Goal: Task Accomplishment & Management: Use online tool/utility

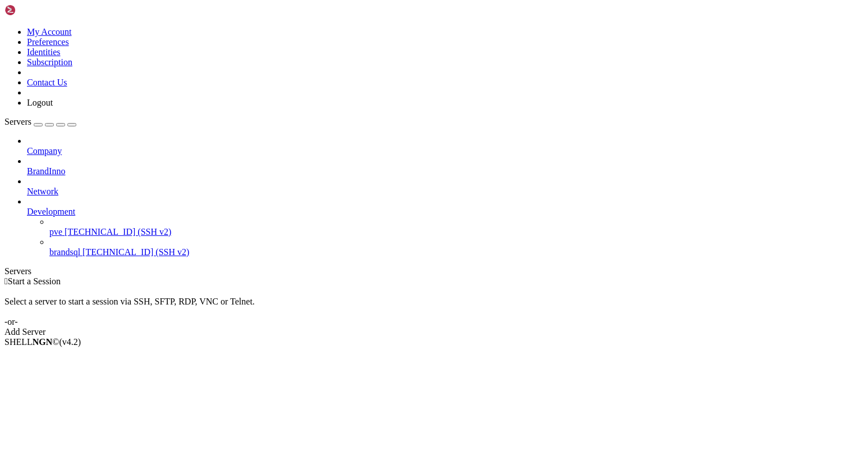
click at [93, 227] on span "[TECHNICAL_ID] (SSH v2)" at bounding box center [118, 232] width 107 height 10
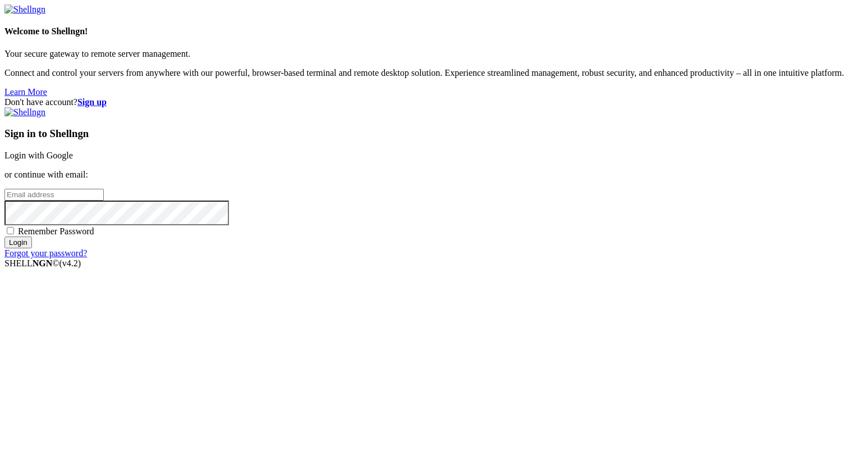
type input "[PERSON_NAME][EMAIL_ADDRESS][DOMAIN_NAME]"
click at [32, 248] on input "Login" at bounding box center [18, 242] width 28 height 12
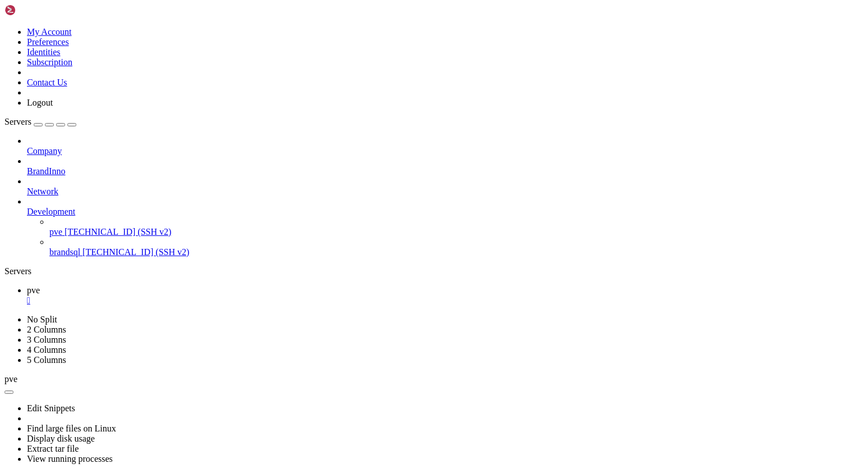
scroll to position [10243, 0]
drag, startPoint x: 182, startPoint y: 655, endPoint x: 366, endPoint y: 652, distance: 184.1
drag, startPoint x: 313, startPoint y: 675, endPoint x: 11, endPoint y: 646, distance: 303.9
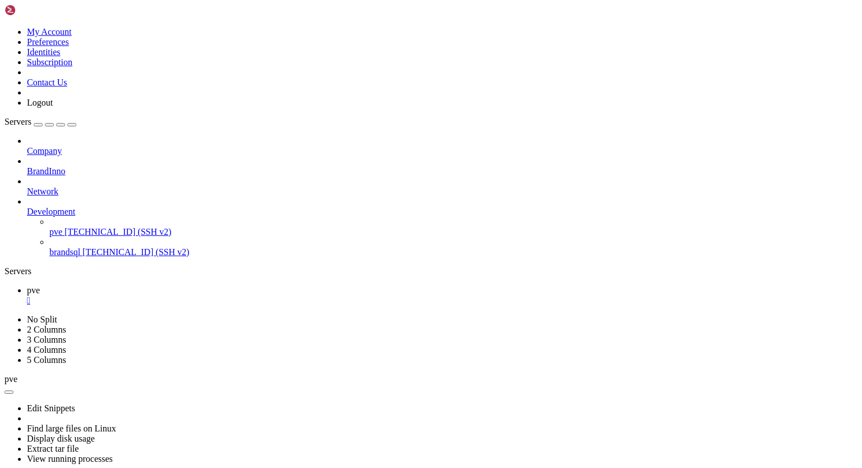
drag, startPoint x: 214, startPoint y: 653, endPoint x: 266, endPoint y: 655, distance: 51.7
drag, startPoint x: 11, startPoint y: 645, endPoint x: 314, endPoint y: 675, distance: 304.6
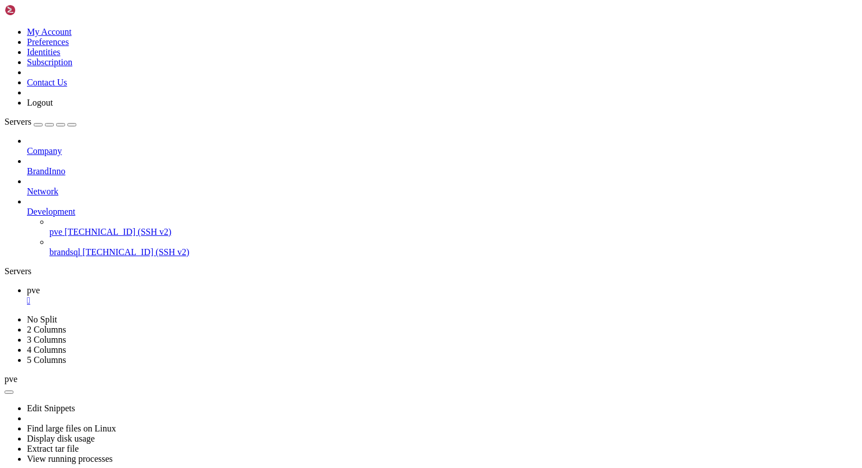
drag, startPoint x: 12, startPoint y: 644, endPoint x: 58, endPoint y: 648, distance: 46.7
drag, startPoint x: 312, startPoint y: 673, endPoint x: 9, endPoint y: 647, distance: 304.2
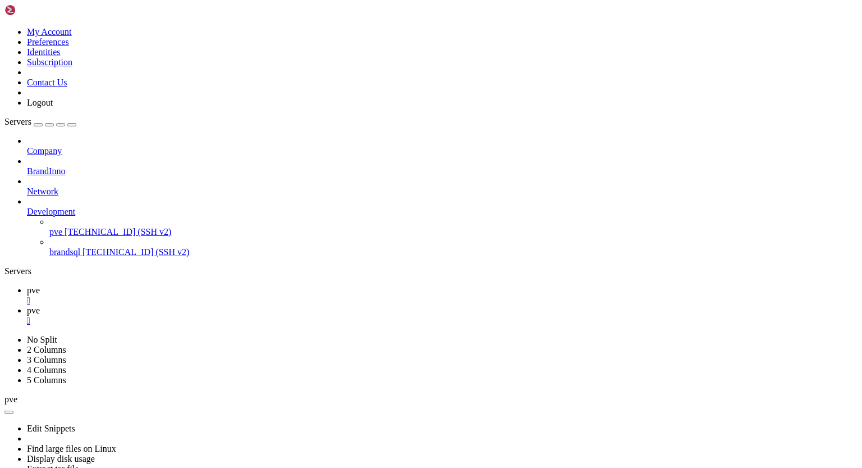
scroll to position [12778, 0]
click at [40, 285] on span "pve" at bounding box center [33, 290] width 13 height 10
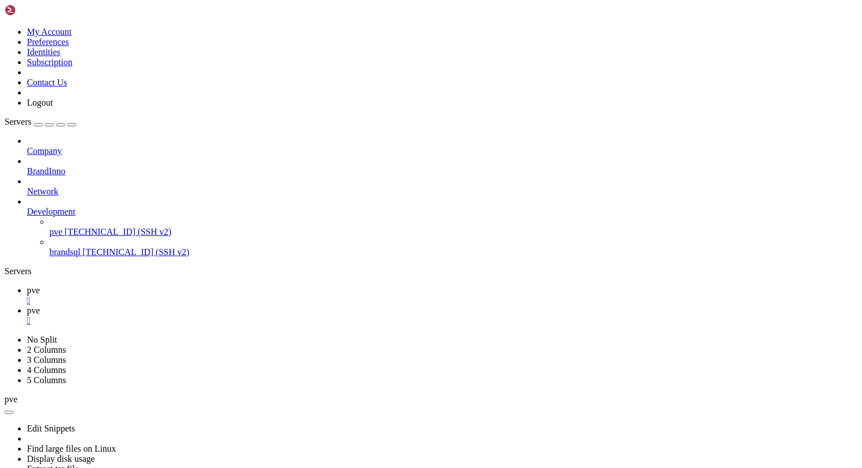
click at [214, 305] on link "pve " at bounding box center [442, 315] width 831 height 20
click at [40, 285] on span "pve" at bounding box center [33, 290] width 13 height 10
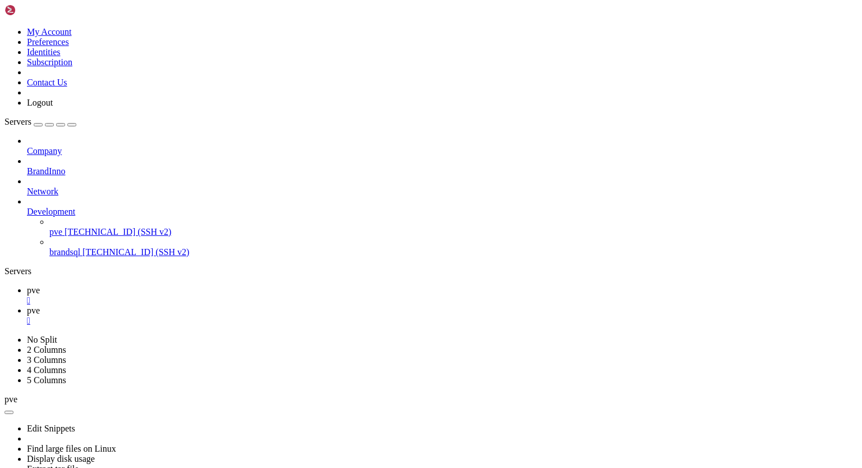
scroll to position [13456, 0]
click at [40, 305] on span "pve" at bounding box center [33, 310] width 13 height 10
click at [235, 315] on div "" at bounding box center [442, 320] width 831 height 10
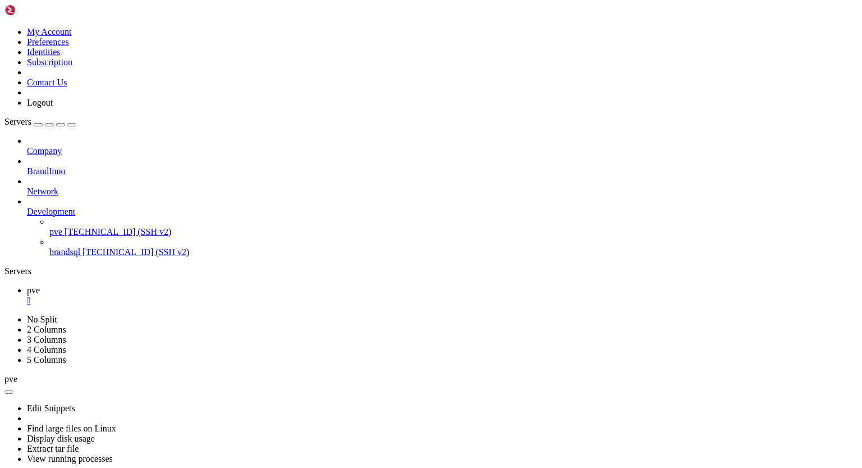
scroll to position [22326, 0]
drag, startPoint x: 10, startPoint y: 647, endPoint x: 149, endPoint y: 647, distance: 139.2
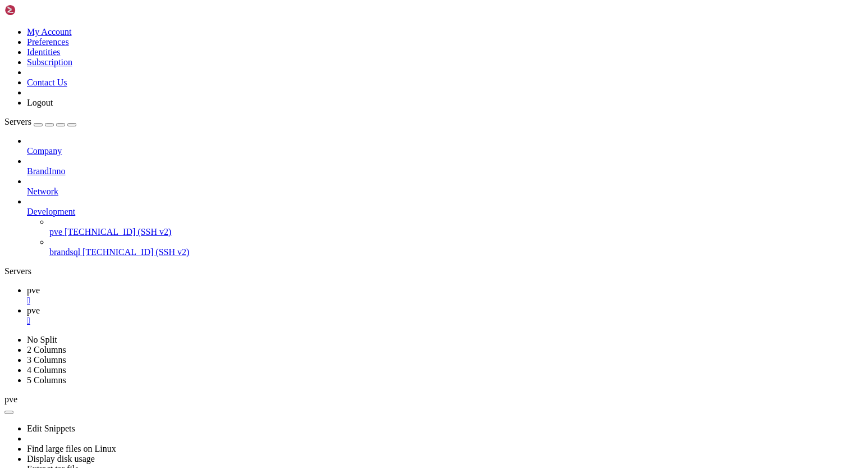
scroll to position [5, 1]
drag, startPoint x: 10, startPoint y: 708, endPoint x: 93, endPoint y: 761, distance: 98.4
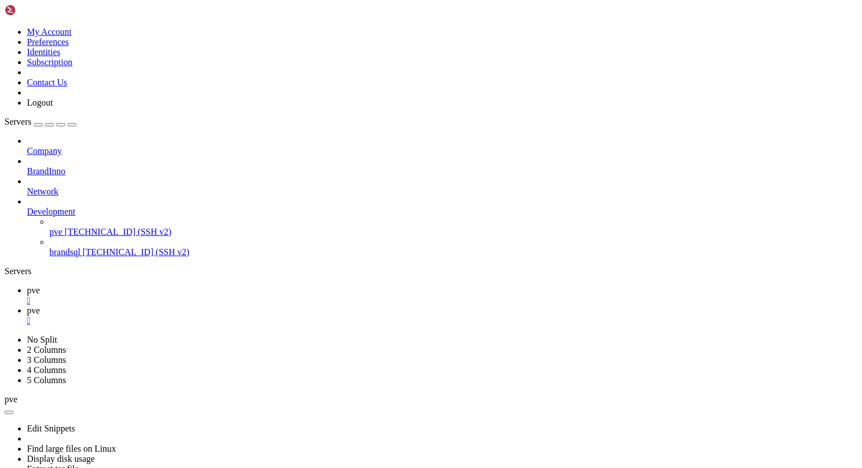
drag, startPoint x: 11, startPoint y: 711, endPoint x: 104, endPoint y: 791, distance: 122.6
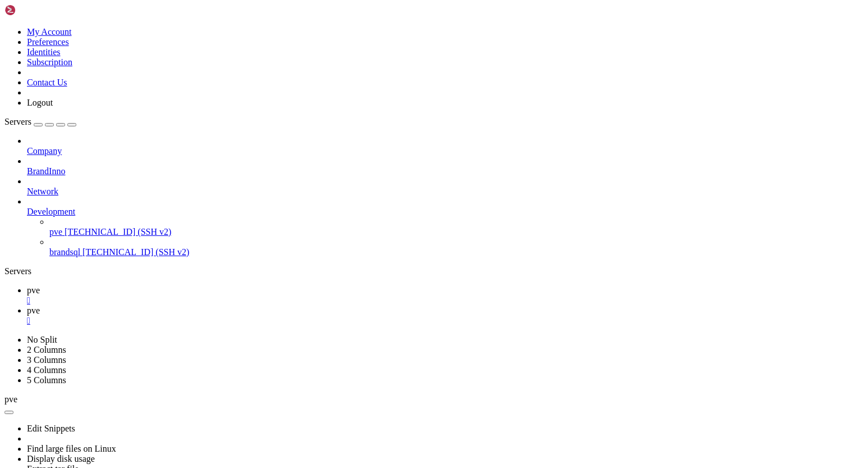
drag, startPoint x: 9, startPoint y: 794, endPoint x: 163, endPoint y: 997, distance: 254.4
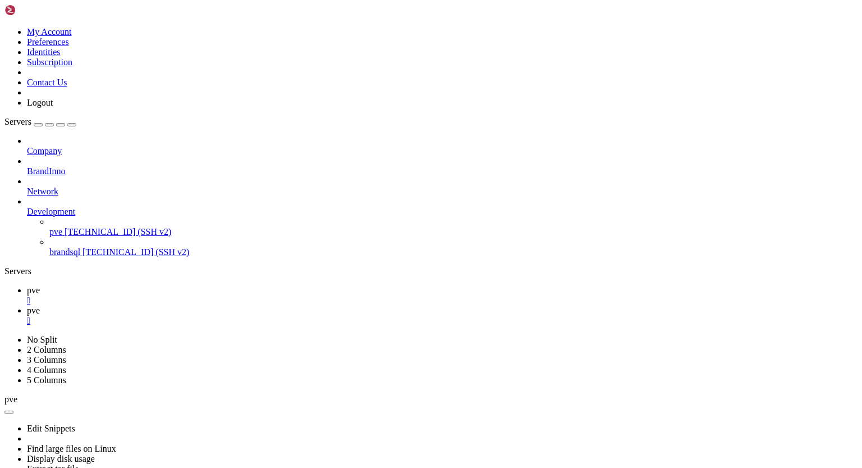
drag, startPoint x: 9, startPoint y: 707, endPoint x: 127, endPoint y: 876, distance: 205.6
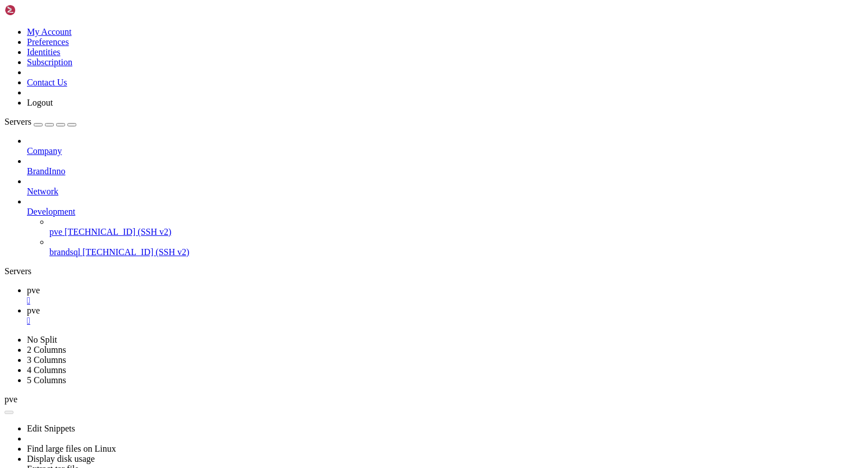
click at [40, 285] on span "pve" at bounding box center [33, 290] width 13 height 10
click at [40, 305] on span "pve" at bounding box center [33, 310] width 13 height 10
click at [237, 315] on div "" at bounding box center [442, 320] width 831 height 10
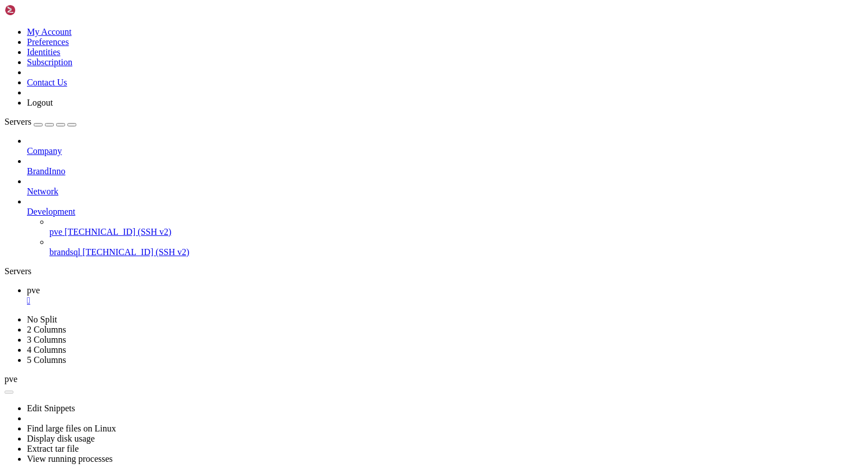
click at [182, 295] on div "" at bounding box center [442, 300] width 831 height 10
